Goal: Task Accomplishment & Management: Complete application form

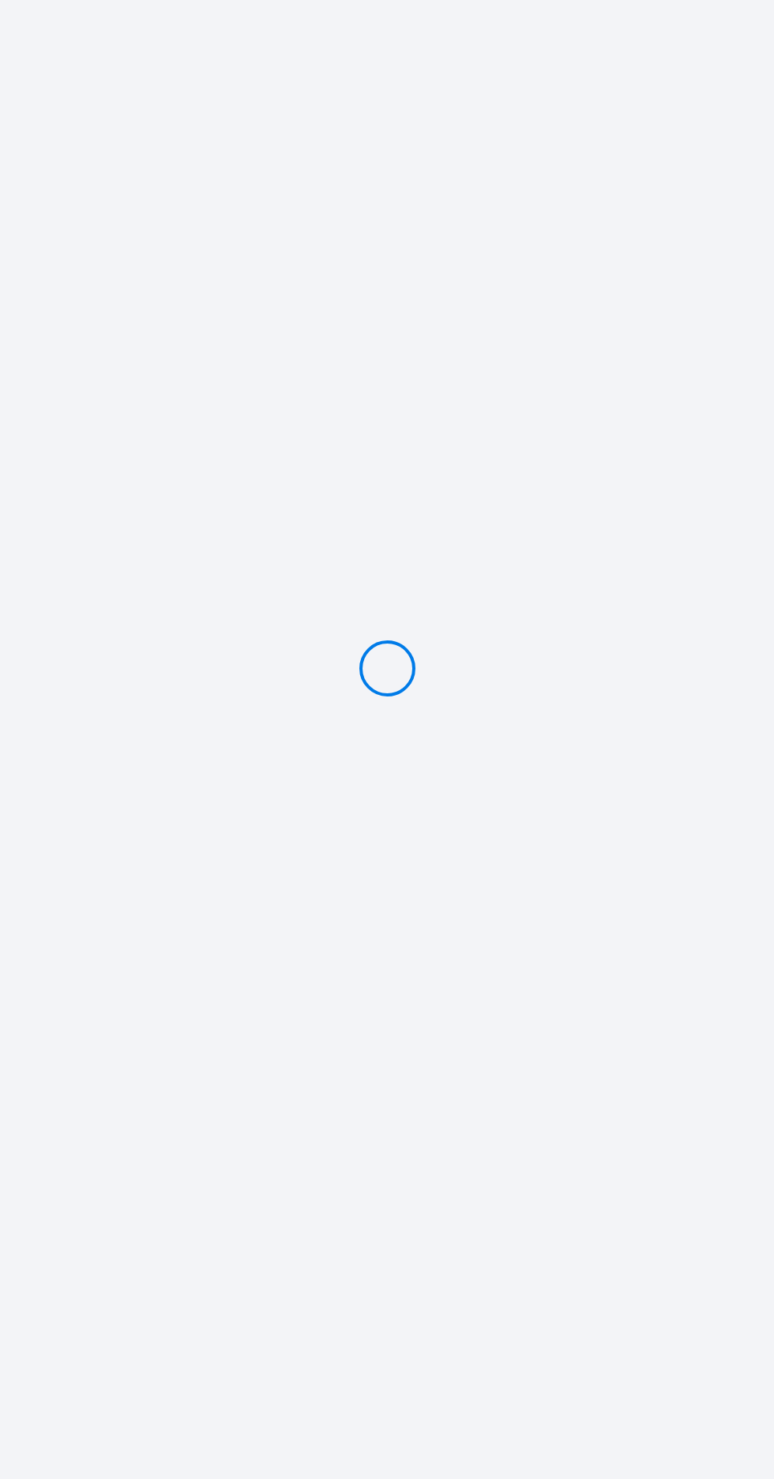
type input "Deposit 300 €"
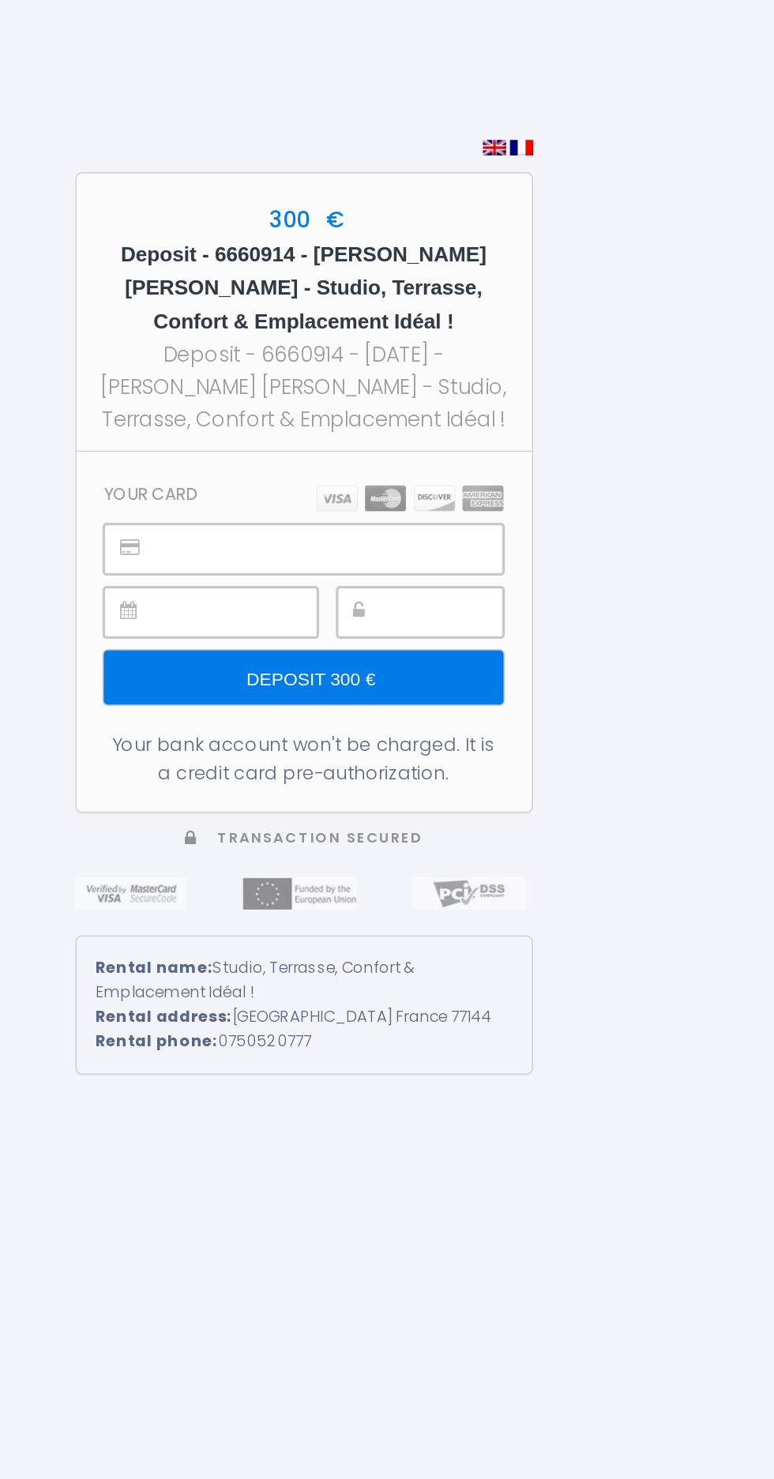
scroll to position [5, 0]
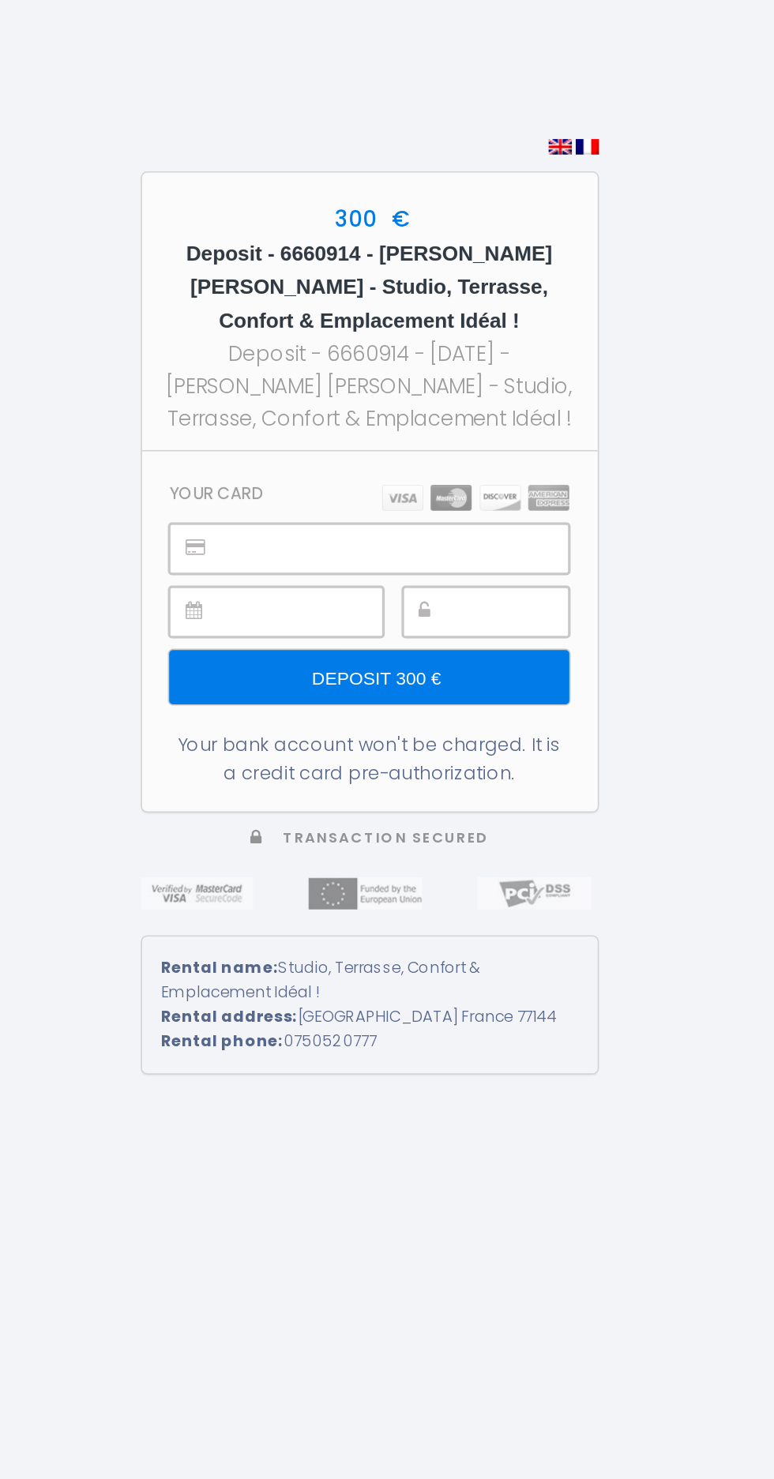
click at [463, 801] on input "Deposit 300 €" at bounding box center [386, 783] width 244 height 33
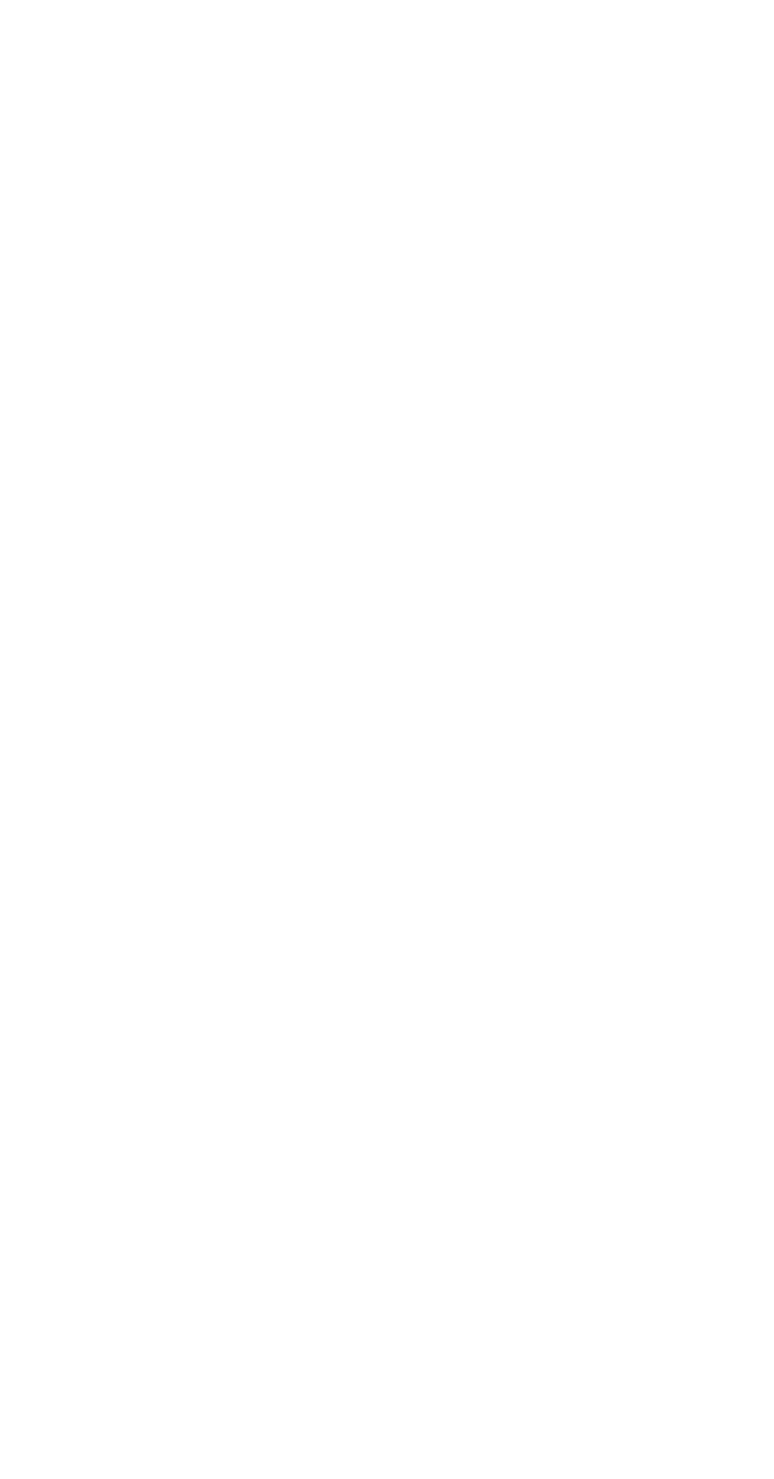
scroll to position [0, 0]
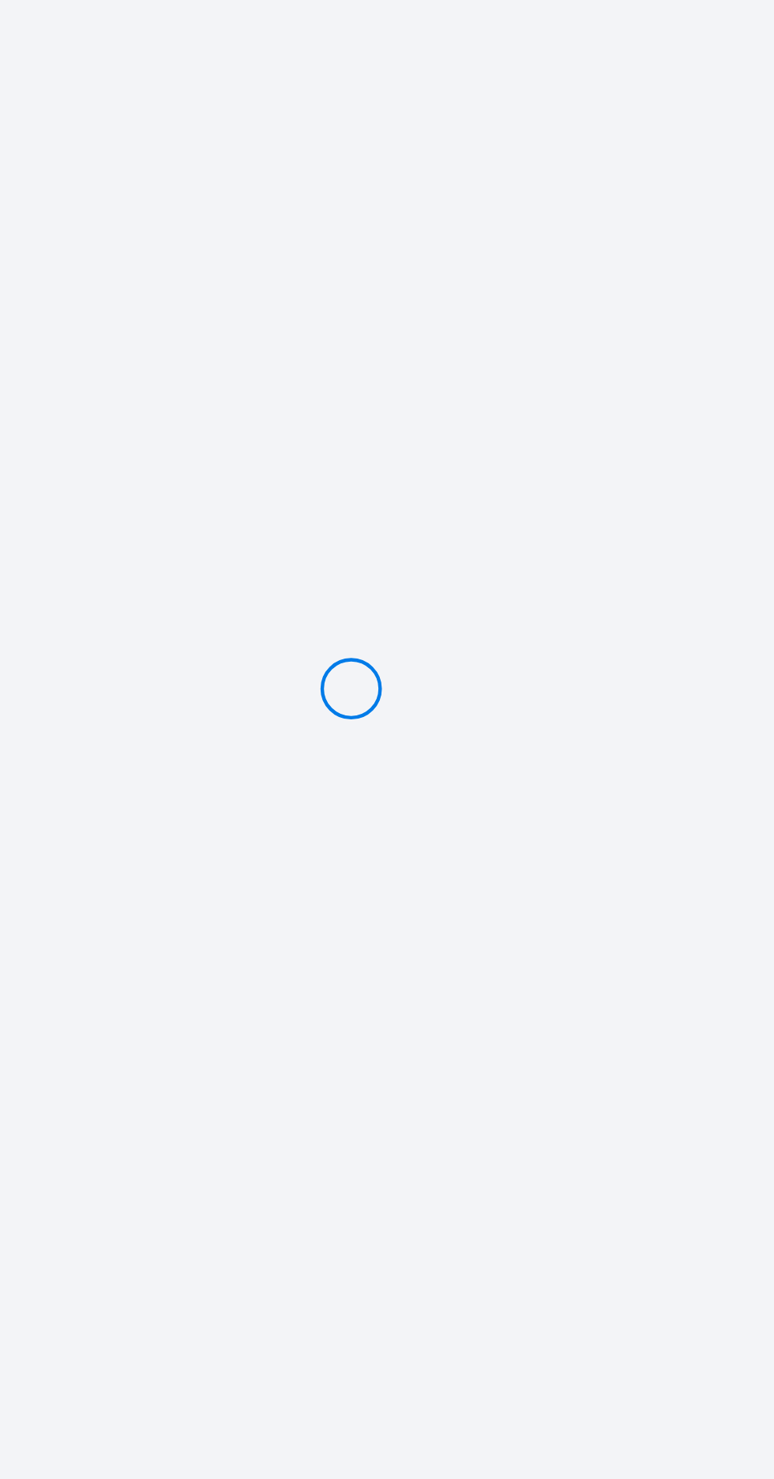
type input "Deposit 300 €"
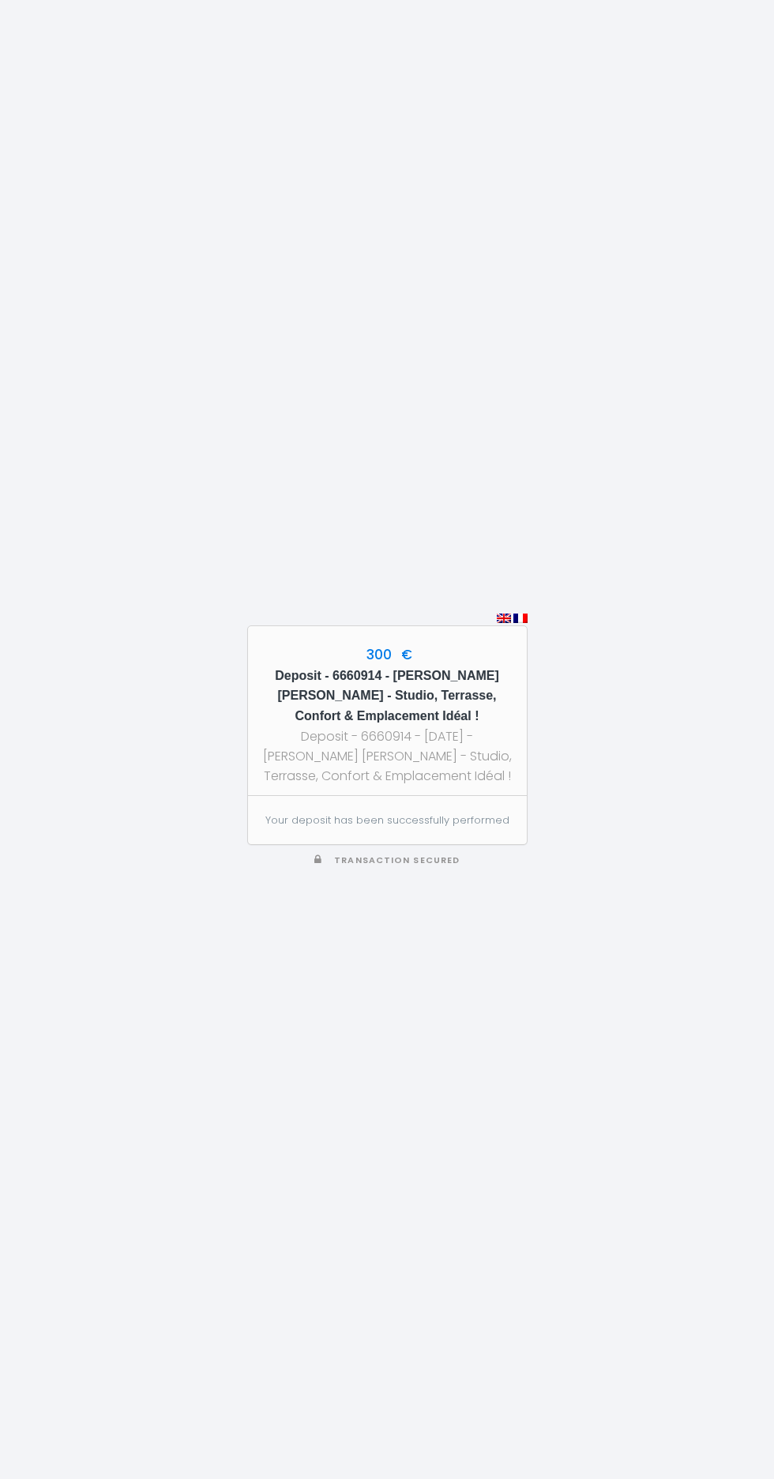
scroll to position [103, 0]
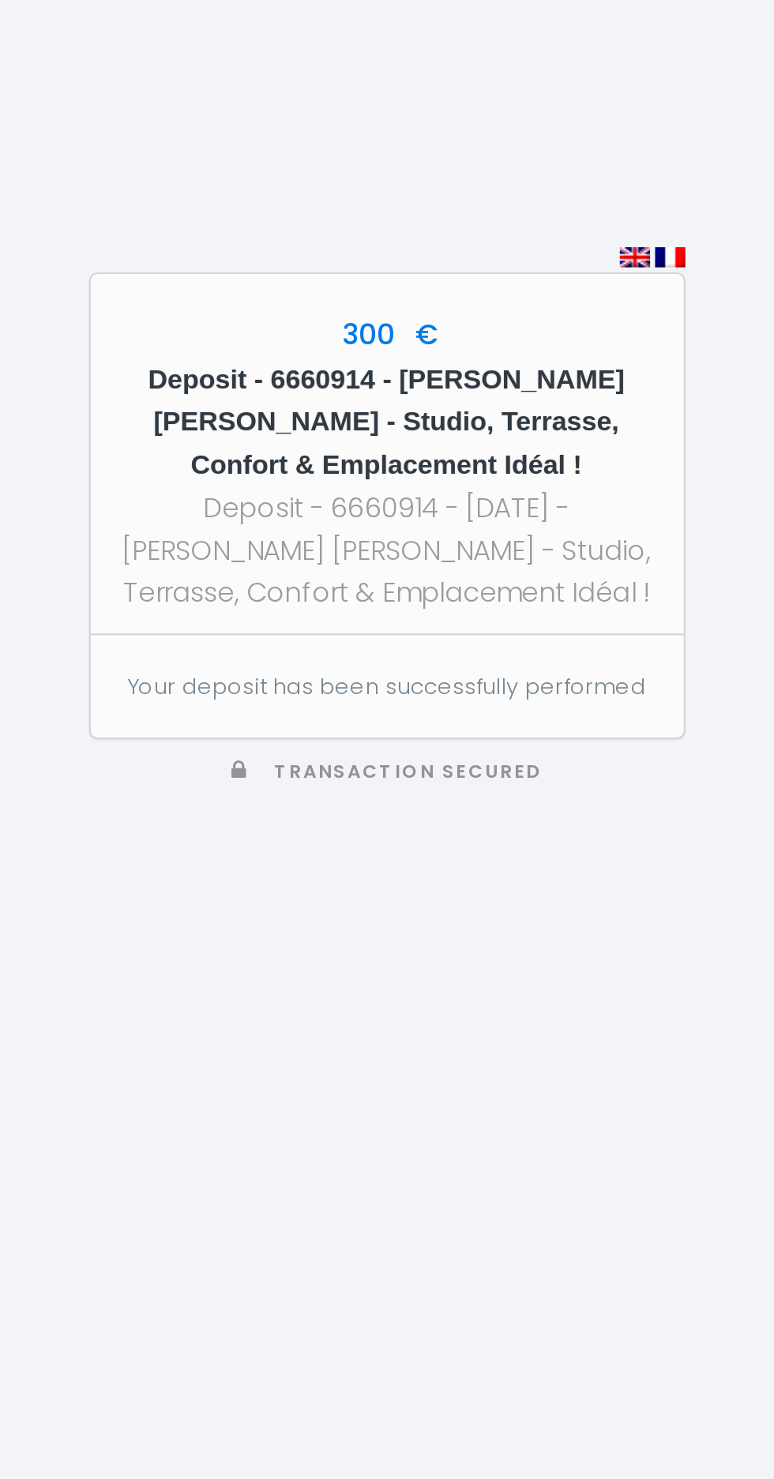
scroll to position [5, 0]
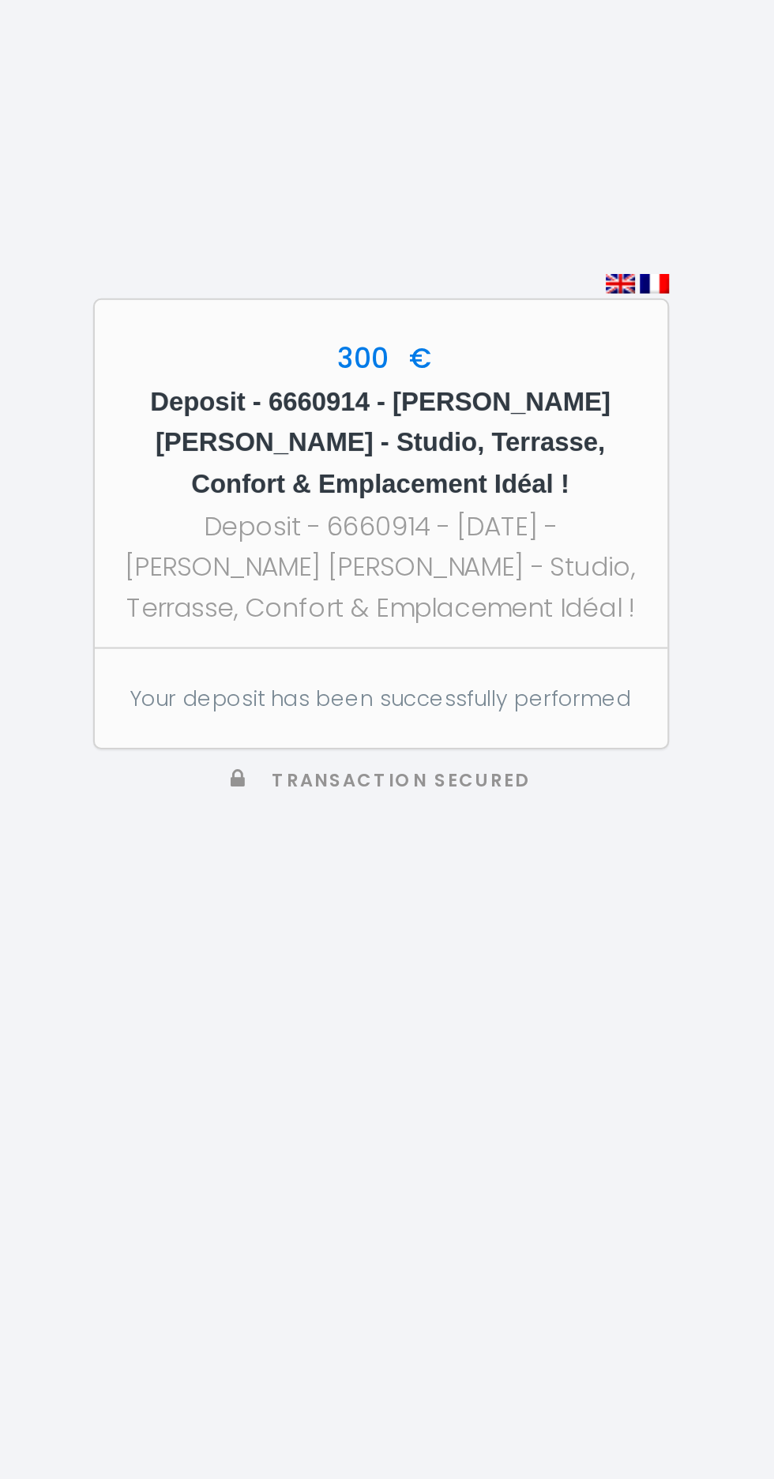
scroll to position [5, 0]
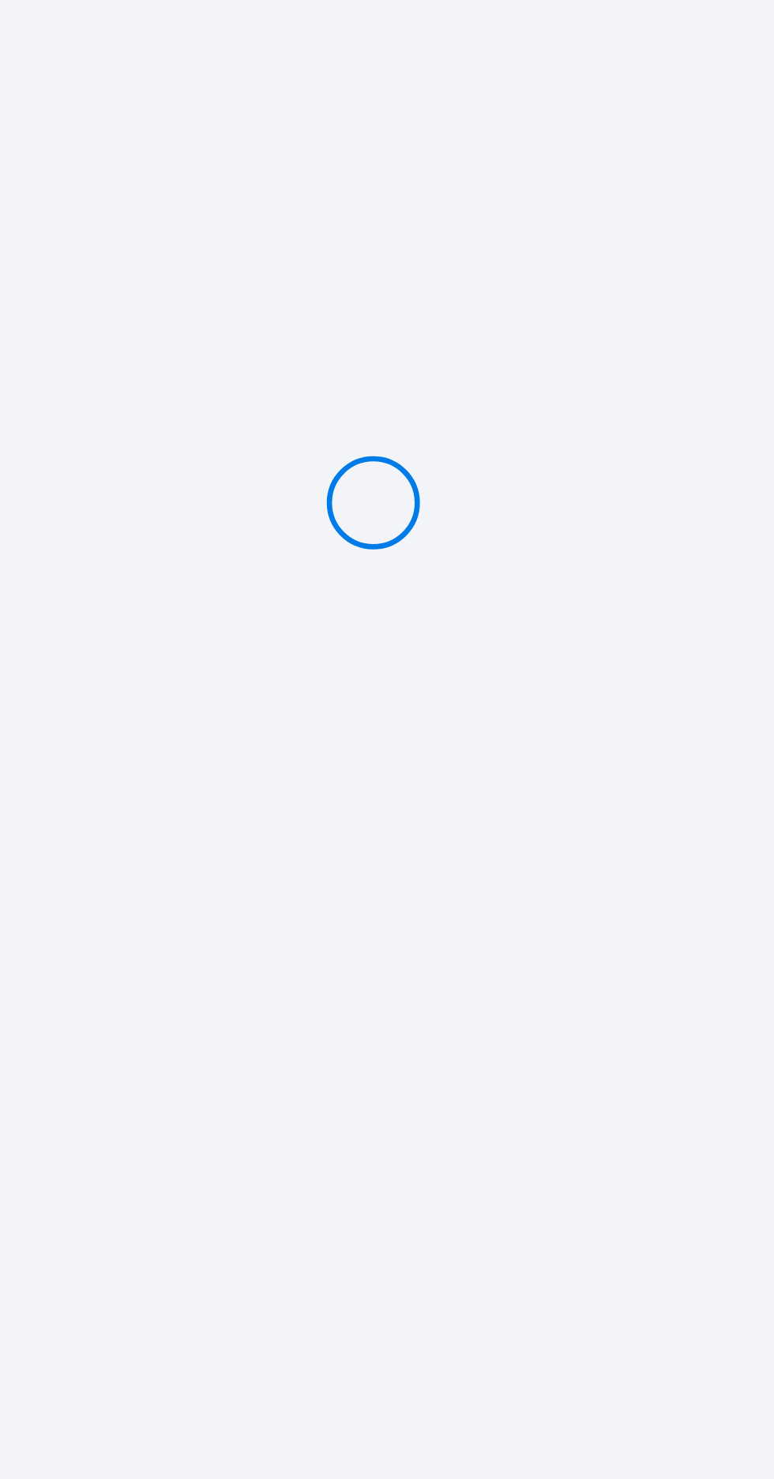
scroll to position [5, 0]
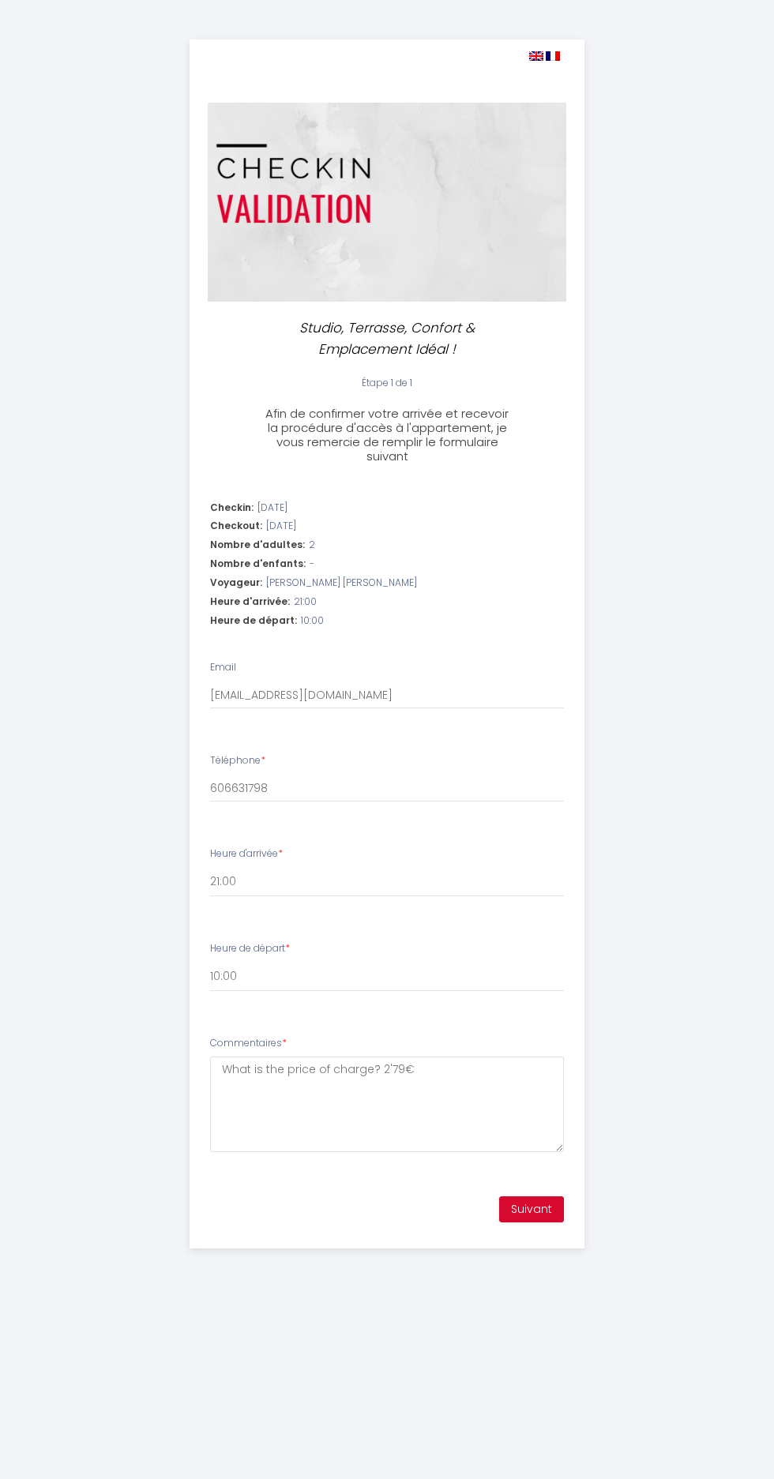
select select "21:00"
select select "10:00"
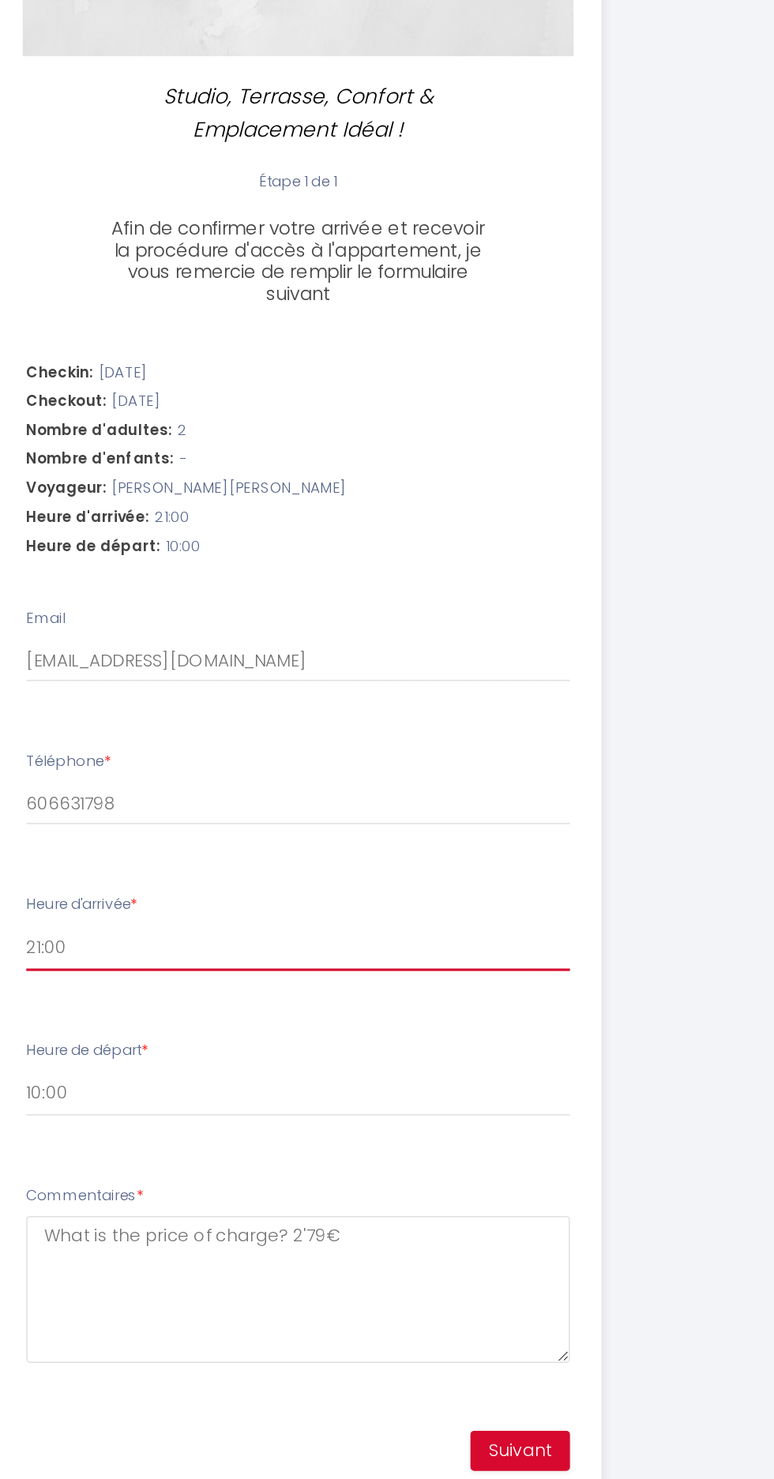
click at [515, 881] on select "16:00 16:30 17:00 17:30 18:00 18:30 19:00 19:30 20:00 20:30 21:00 21:30 22:00 2…" at bounding box center [387, 882] width 354 height 30
click at [210, 867] on select "16:00 16:30 17:00 17:30 18:00 18:30 19:00 19:30 20:00 20:30 21:00 21:30 22:00 2…" at bounding box center [387, 882] width 354 height 30
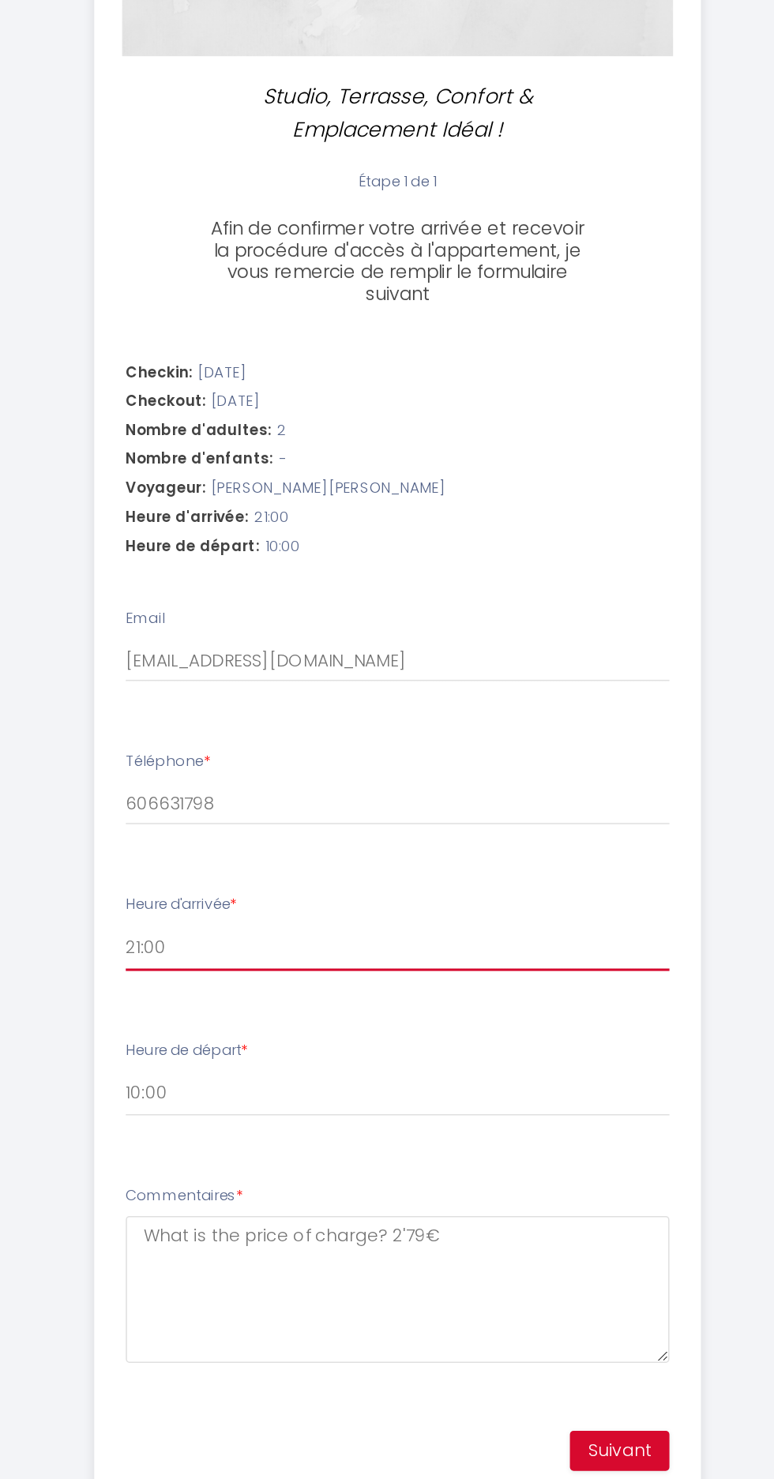
click at [501, 881] on select "16:00 16:30 17:00 17:30 18:00 18:30 19:00 19:30 20:00 20:30 21:00 21:30 22:00 2…" at bounding box center [387, 882] width 354 height 30
select select "20:00"
click at [210, 867] on select "16:00 16:30 17:00 17:30 18:00 18:30 19:00 19:30 20:00 20:30 21:00 21:30 22:00 2…" at bounding box center [387, 882] width 354 height 30
click at [549, 1205] on button "Suivant" at bounding box center [531, 1209] width 65 height 27
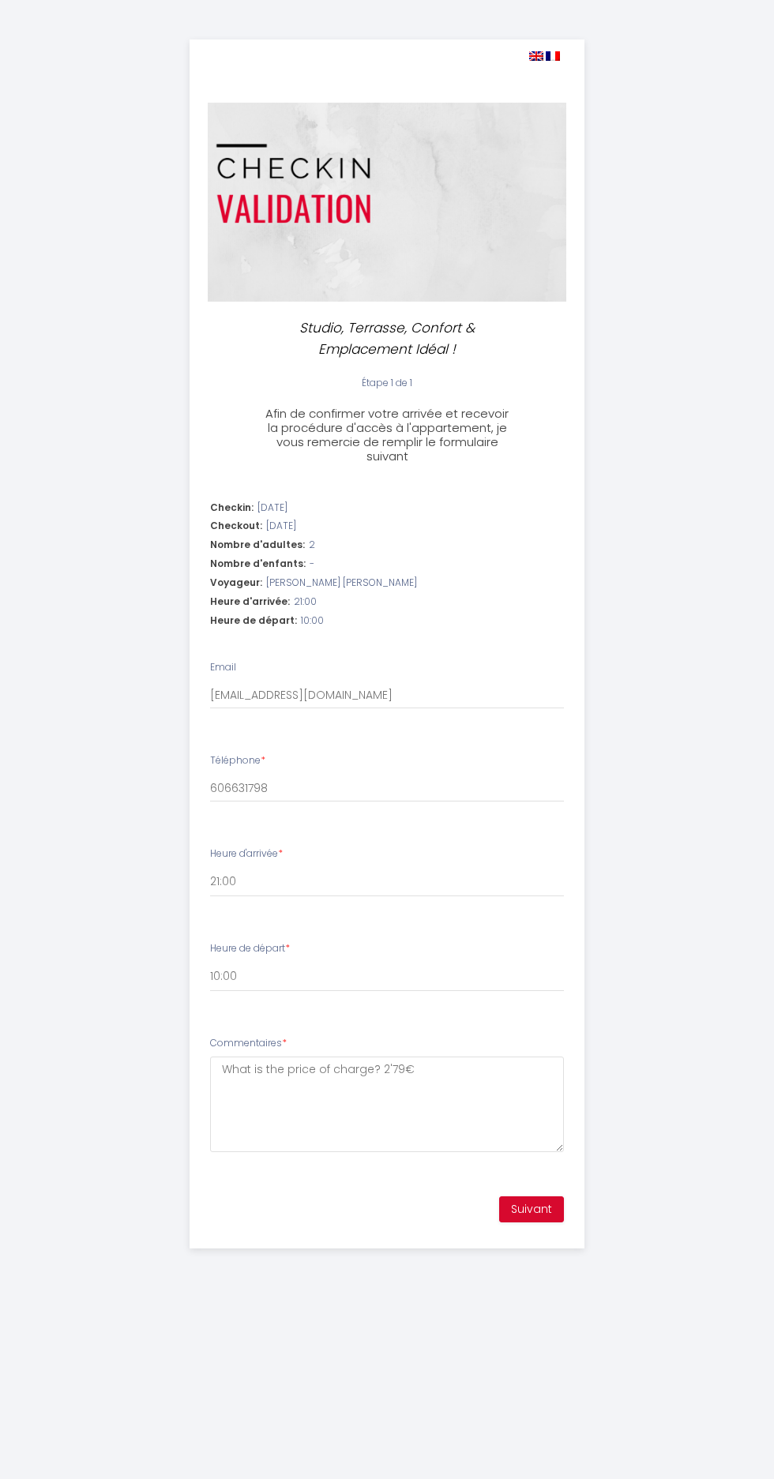
select select "21:00"
select select "10:00"
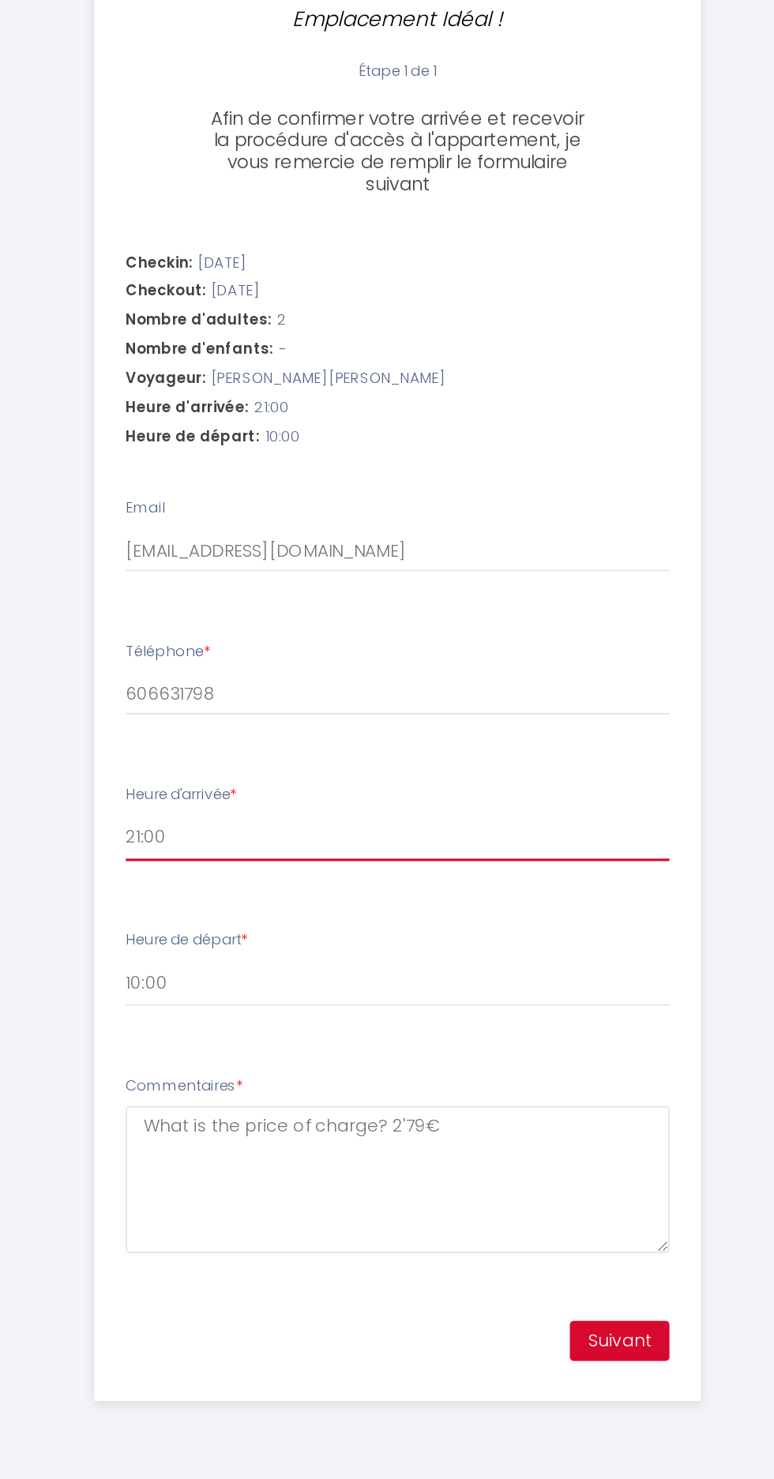
click at [448, 875] on select "16:00 16:30 17:00 17:30 18:00 18:30 19:00 19:30 20:00 20:30 21:00 21:30 22:00 2…" at bounding box center [387, 882] width 354 height 30
select select "20:00"
click at [210, 867] on select "16:00 16:30 17:00 17:30 18:00 18:30 19:00 19:30 20:00 20:30 21:00 21:30 22:00 2…" at bounding box center [387, 882] width 354 height 30
click at [549, 1211] on button "Suivant" at bounding box center [531, 1209] width 65 height 27
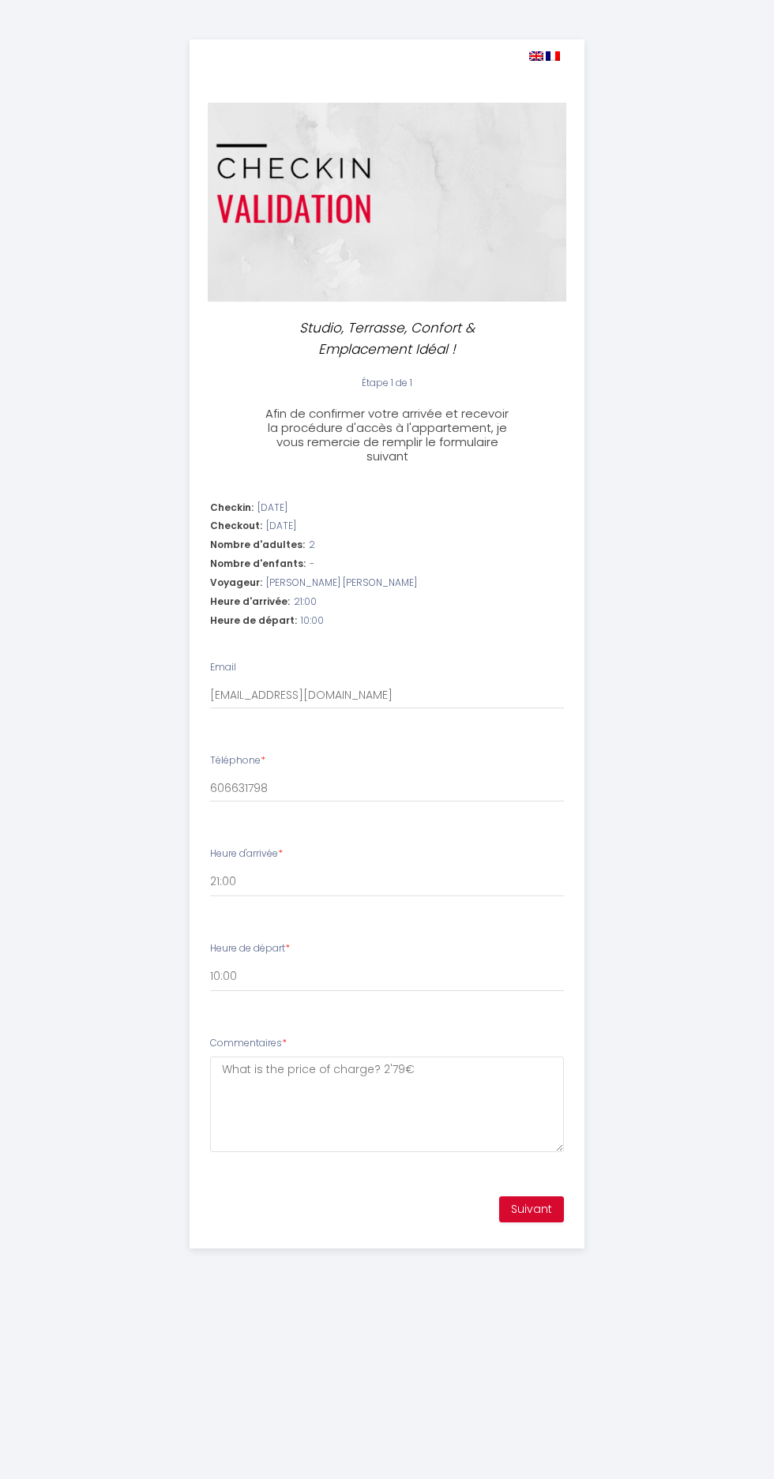
select select "21:00"
select select "10:00"
